Goal: Information Seeking & Learning: Learn about a topic

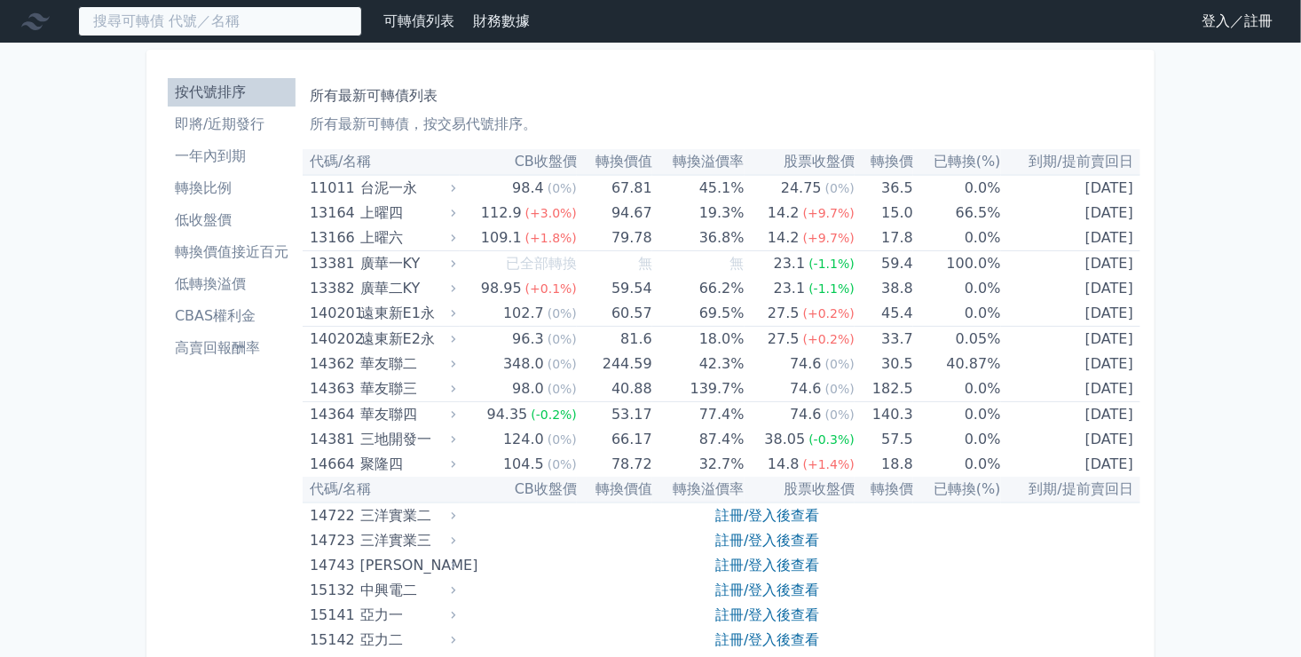
click at [201, 27] on input at bounding box center [220, 21] width 284 height 30
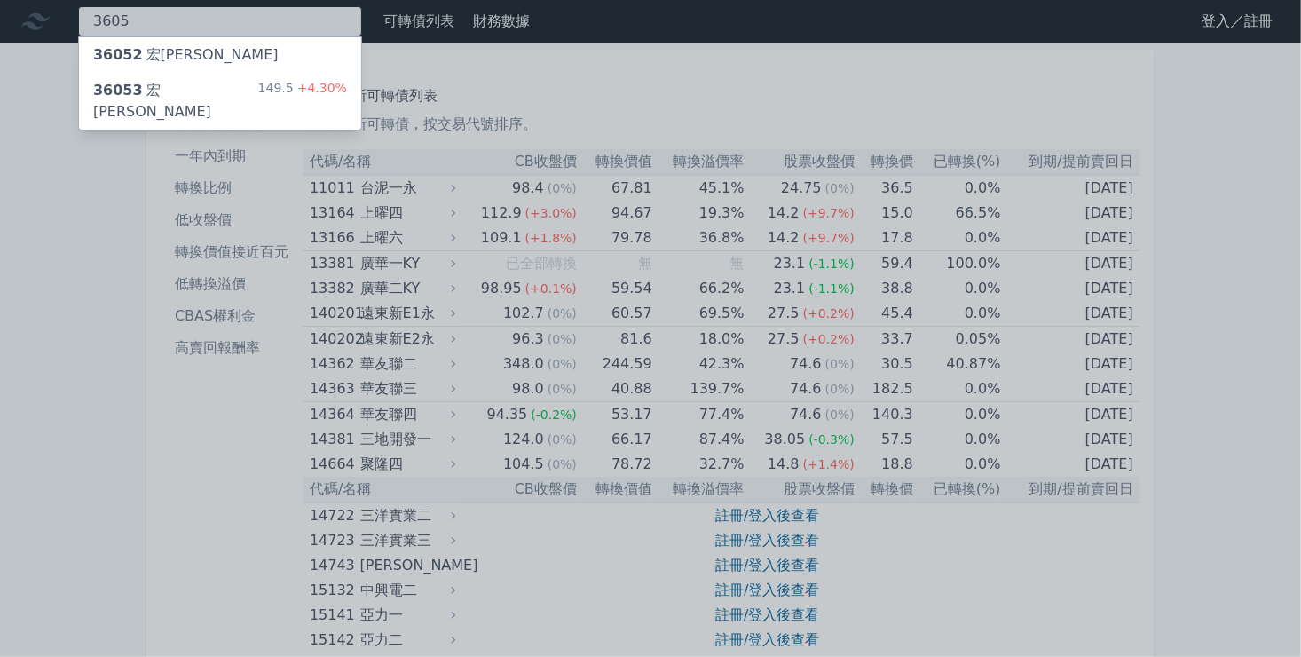
type input "3605"
click at [138, 89] on div "36053 [PERSON_NAME]" at bounding box center [175, 101] width 165 height 43
click at [125, 62] on span "36052" at bounding box center [118, 54] width 50 height 17
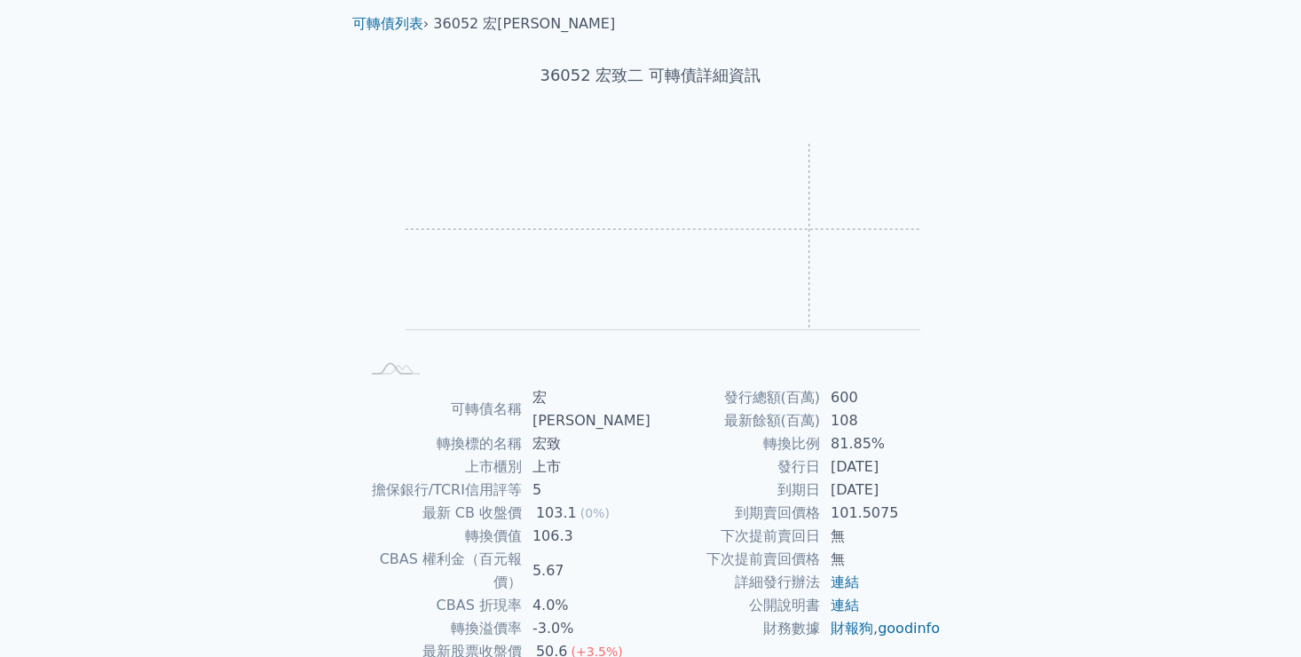
scroll to position [89, 0]
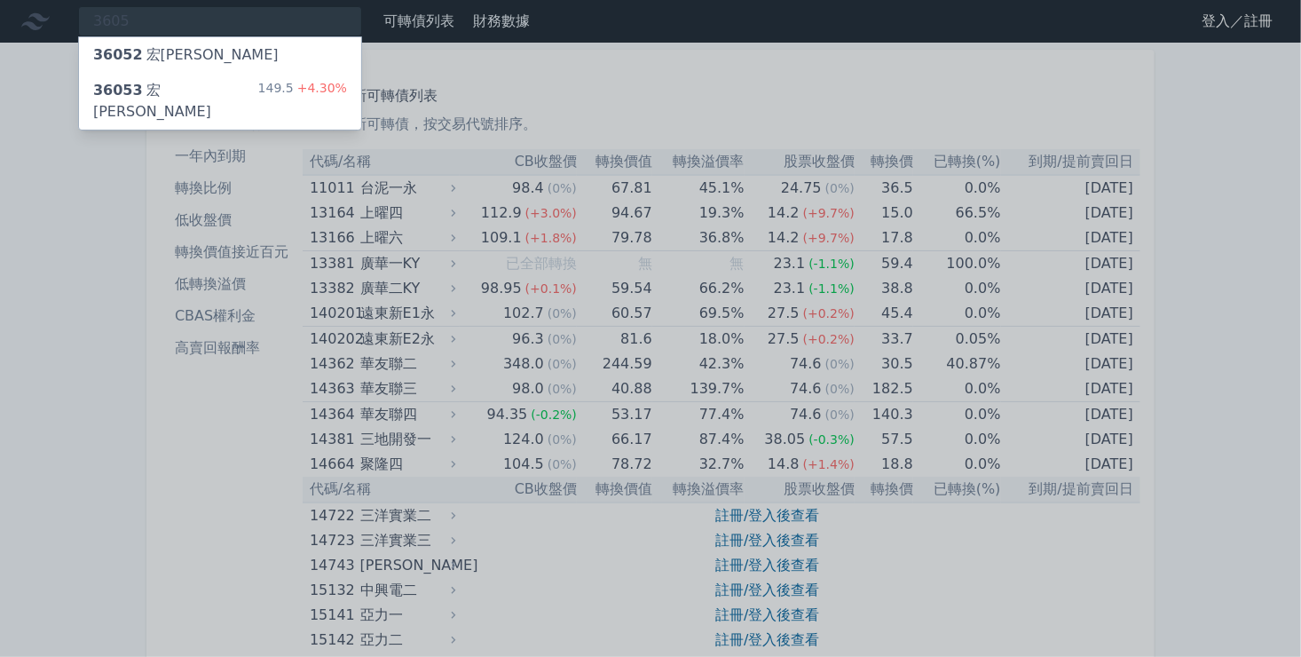
click at [160, 92] on div "36053 [PERSON_NAME]" at bounding box center [175, 101] width 165 height 43
click at [110, 49] on span "36052" at bounding box center [118, 54] width 50 height 17
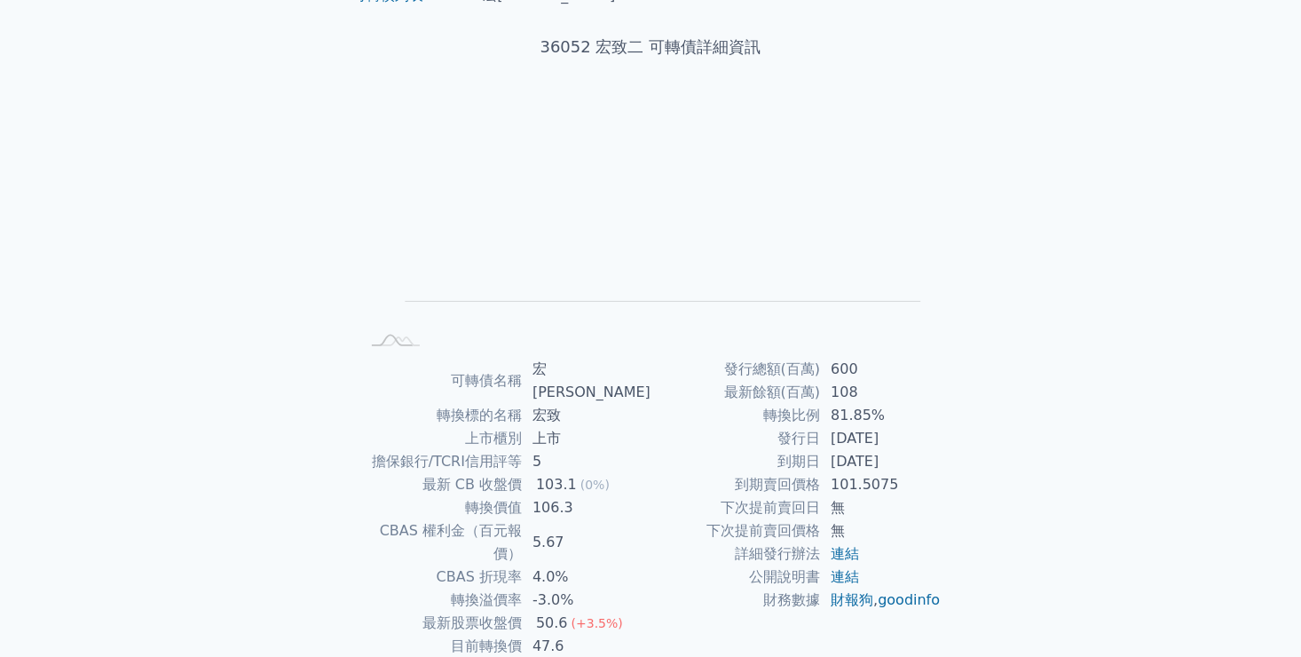
scroll to position [165, 0]
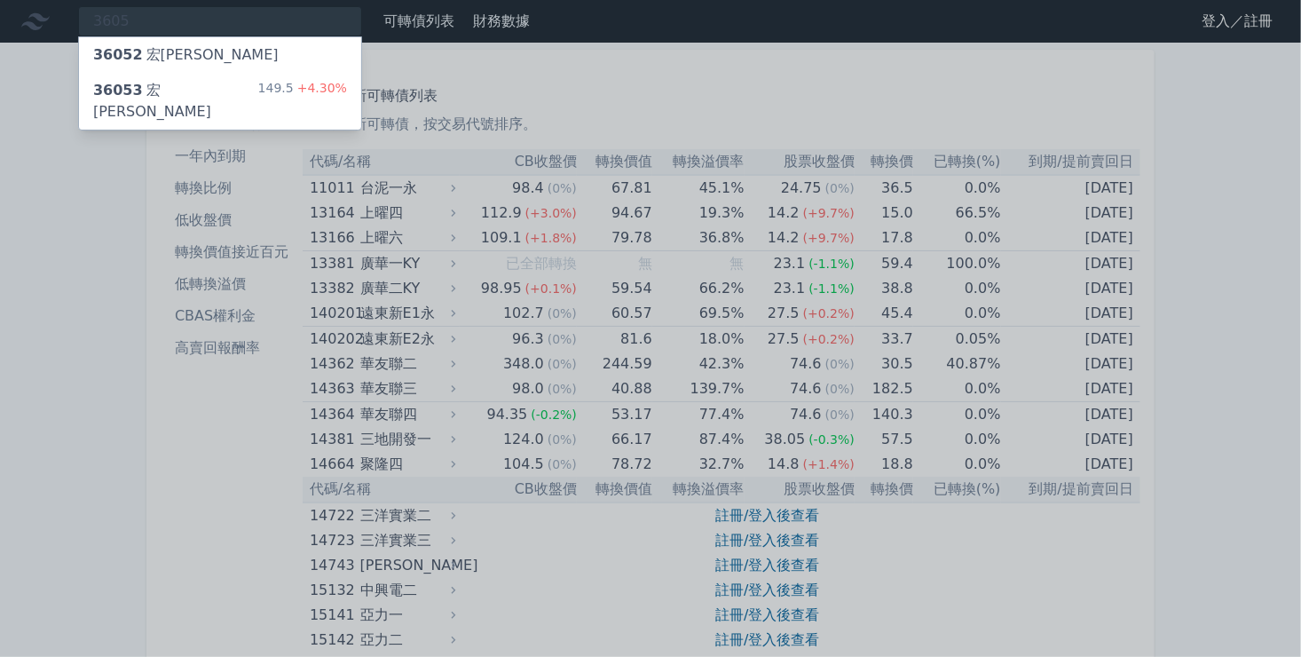
click at [145, 95] on div "36053 [PERSON_NAME]" at bounding box center [175, 101] width 165 height 43
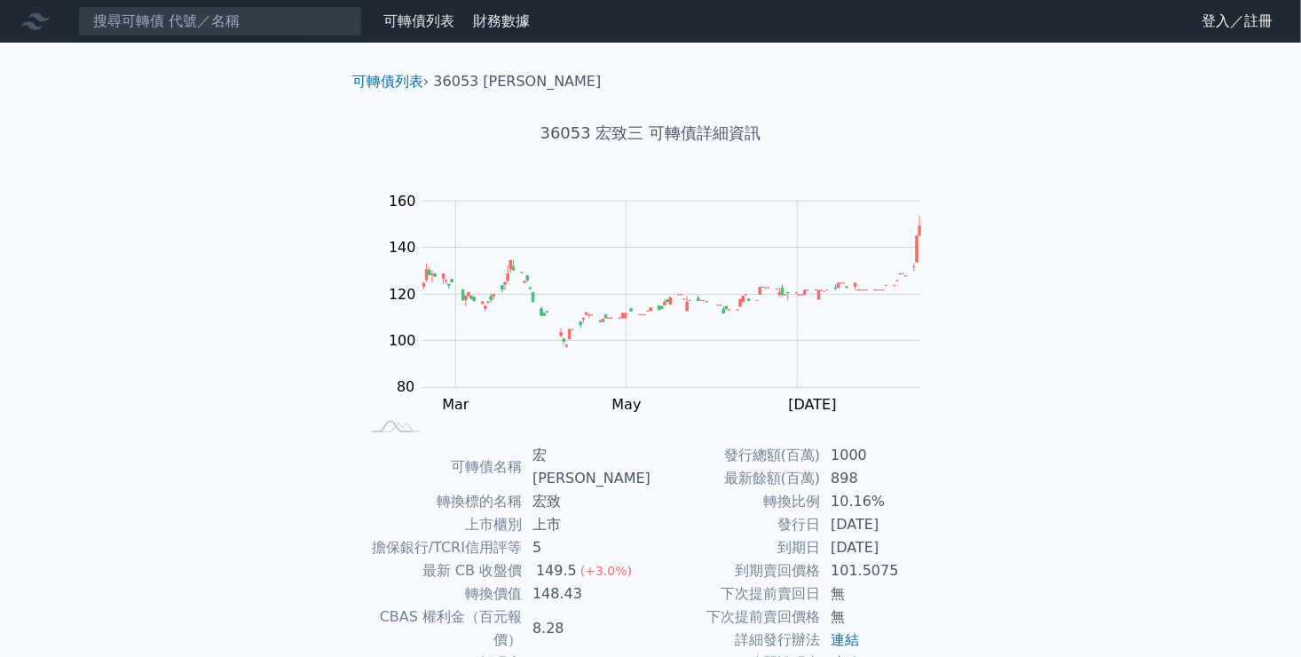
scroll to position [165, 0]
